Goal: Task Accomplishment & Management: Manage account settings

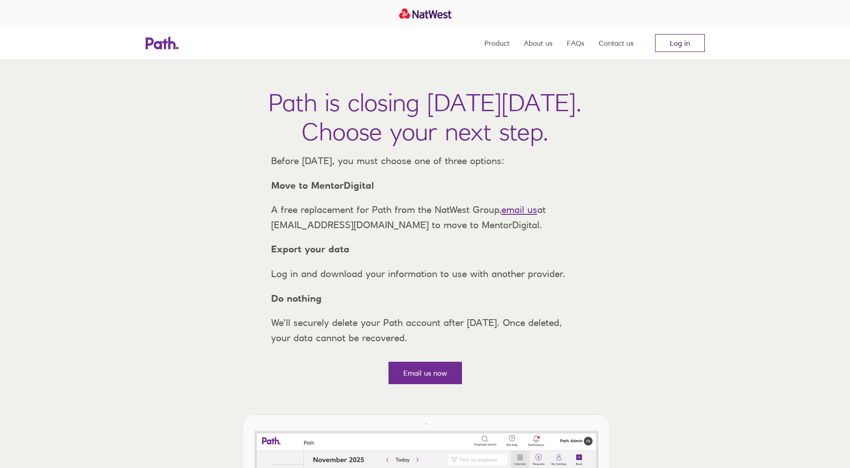
click at [680, 44] on link "Log in" at bounding box center [680, 43] width 50 height 18
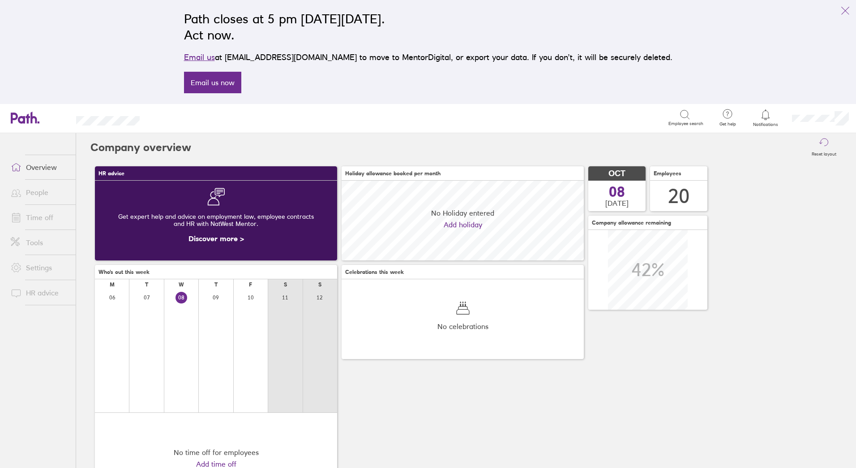
scroll to position [80, 242]
click at [39, 215] on link "Time off" at bounding box center [40, 217] width 72 height 18
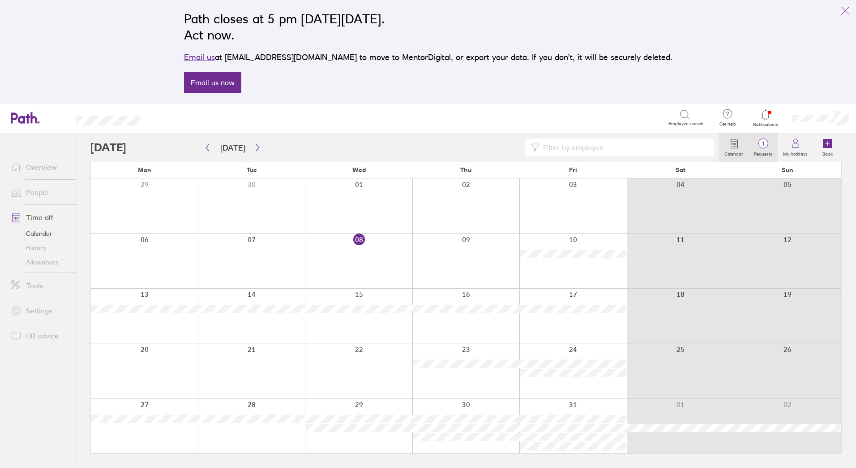
click at [766, 143] on span "1" at bounding box center [763, 143] width 29 height 7
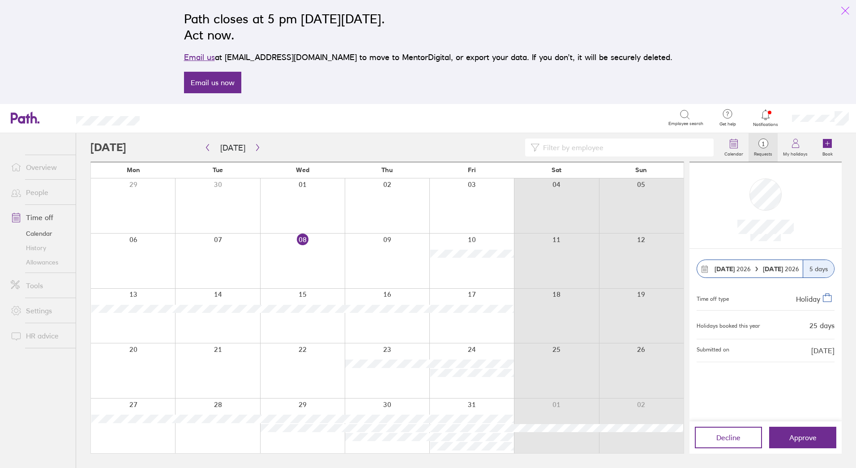
click at [846, 8] on icon "link" at bounding box center [845, 10] width 11 height 11
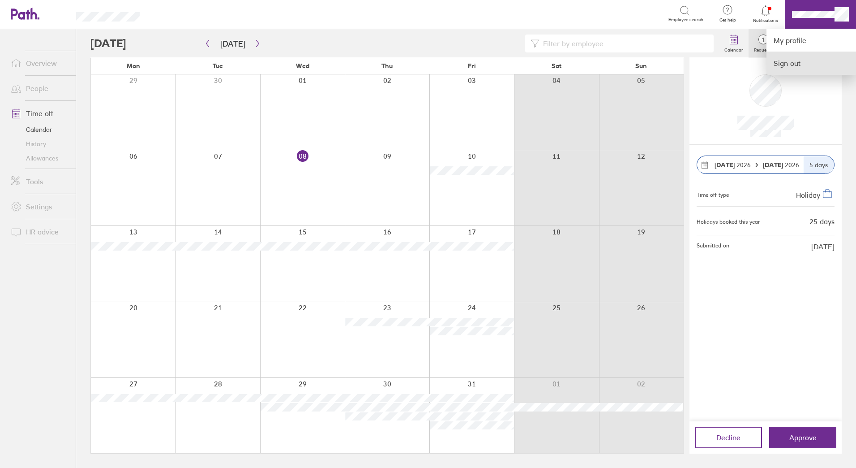
click at [795, 62] on link "Sign out" at bounding box center [812, 63] width 90 height 22
